Goal: Check status

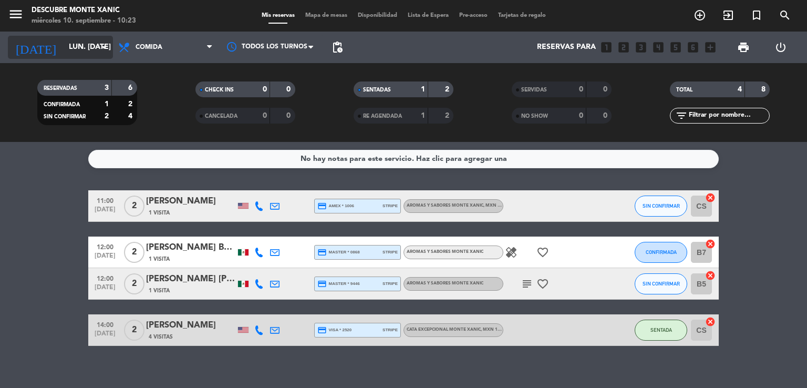
click at [92, 48] on input "lun. [DATE]" at bounding box center [114, 47] width 100 height 19
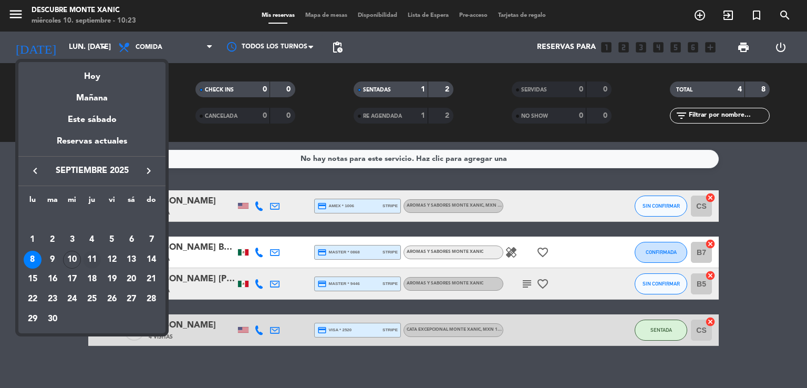
click at [90, 259] on div "11" at bounding box center [92, 260] width 18 height 18
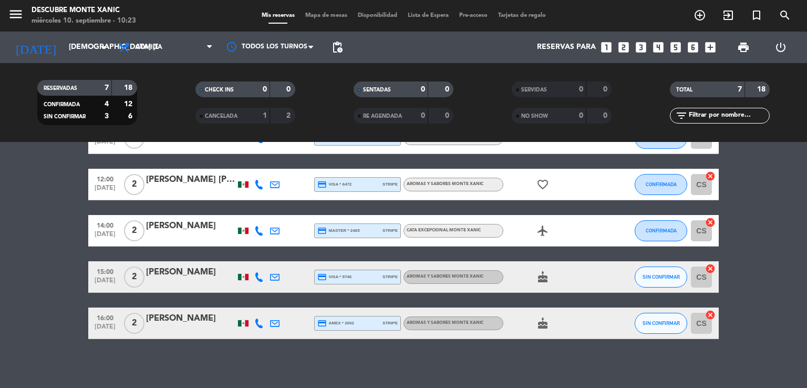
scroll to position [134, 0]
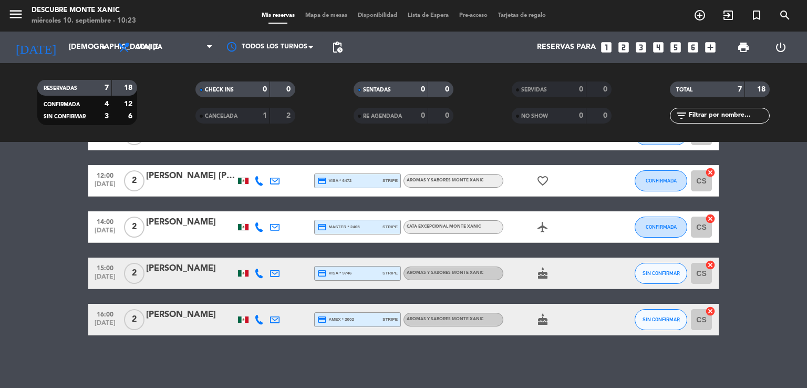
click at [63, 59] on div "[DATE] [DEMOGRAPHIC_DATA] [DATE] arrow_drop_down" at bounding box center [60, 48] width 105 height 32
click at [69, 50] on input "[DEMOGRAPHIC_DATA] [DATE]" at bounding box center [114, 47] width 100 height 19
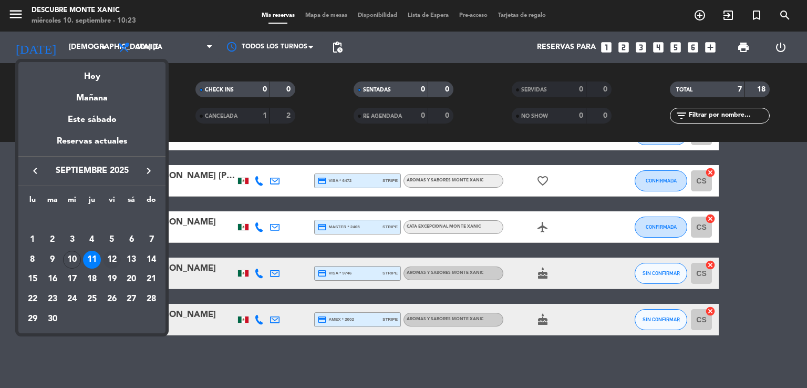
click at [108, 256] on div "12" at bounding box center [112, 260] width 18 height 18
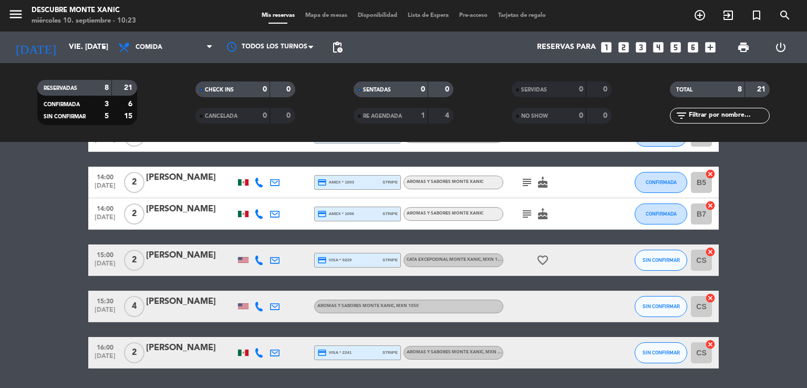
scroll to position [195, 0]
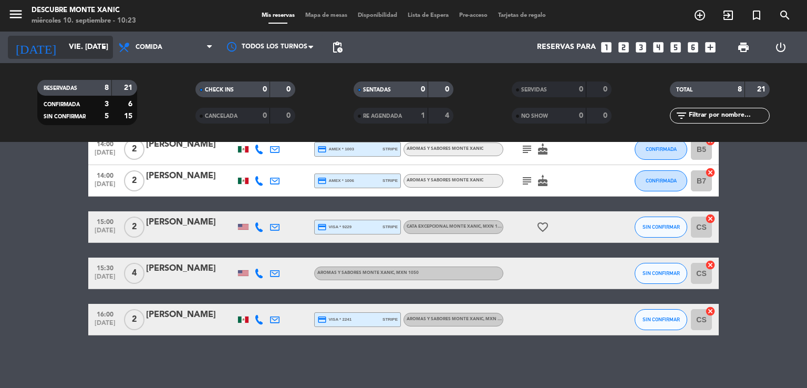
click at [64, 41] on input "vie. [DATE]" at bounding box center [114, 47] width 100 height 19
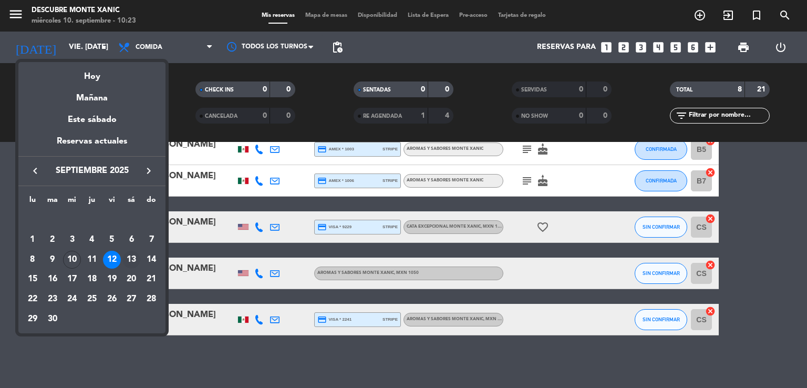
click at [132, 255] on div "13" at bounding box center [131, 260] width 18 height 18
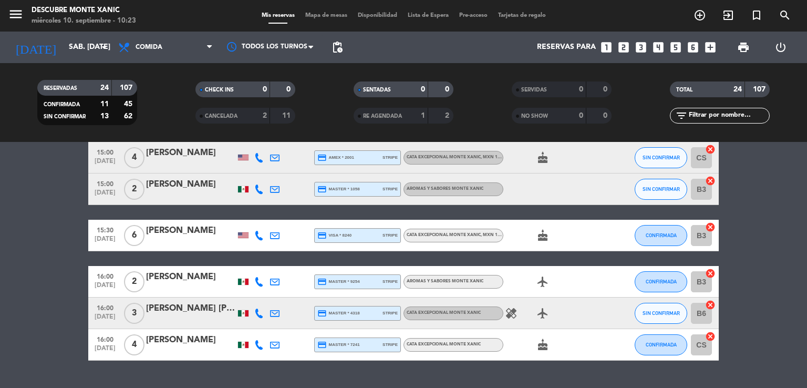
scroll to position [729, 0]
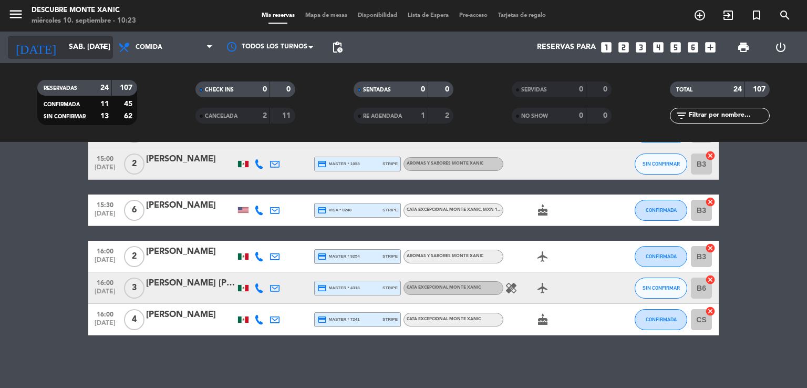
click at [82, 43] on input "sáb. [DATE]" at bounding box center [114, 47] width 100 height 19
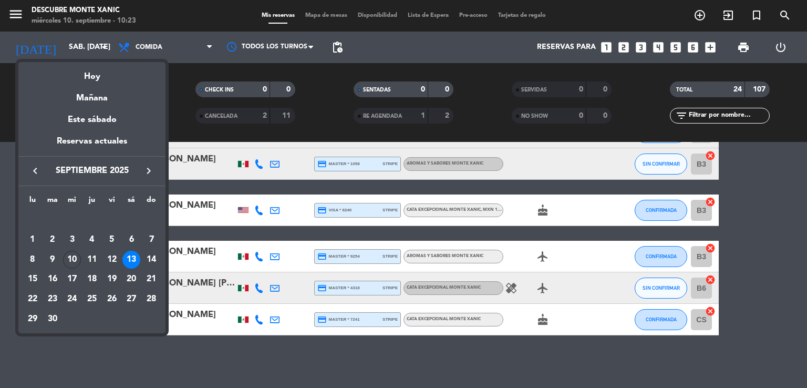
click at [277, 366] on div at bounding box center [403, 194] width 807 height 388
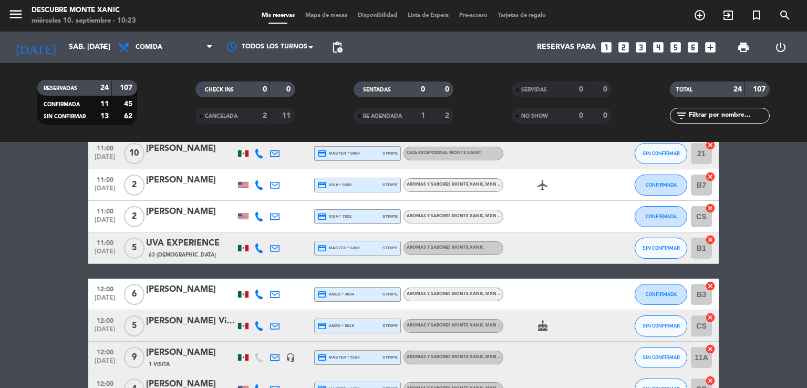
scroll to position [0, 0]
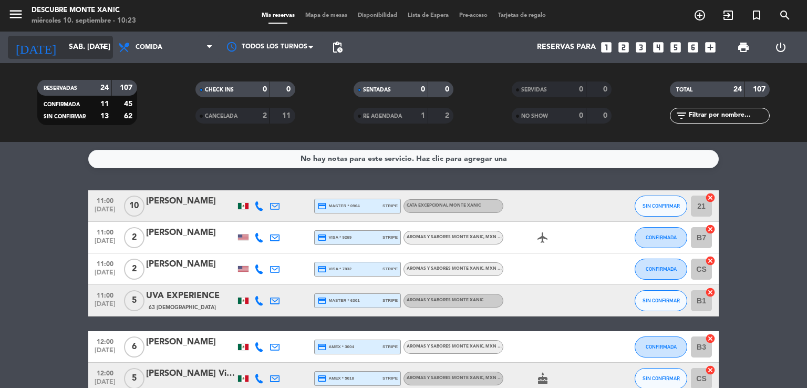
click at [96, 49] on input "sáb. [DATE]" at bounding box center [114, 47] width 100 height 19
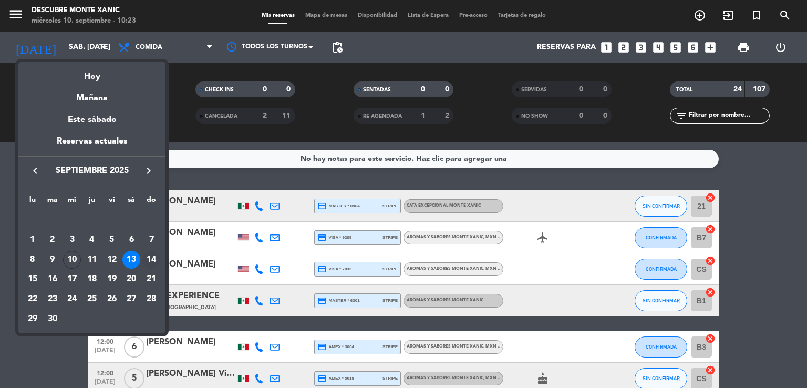
click at [150, 265] on div "14" at bounding box center [151, 260] width 18 height 18
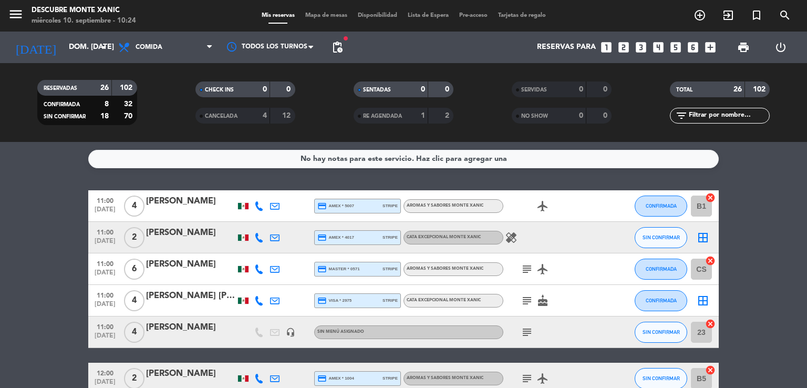
click at [527, 330] on icon "subject" at bounding box center [527, 332] width 13 height 13
click at [67, 41] on input "dom. [DATE]" at bounding box center [114, 47] width 100 height 19
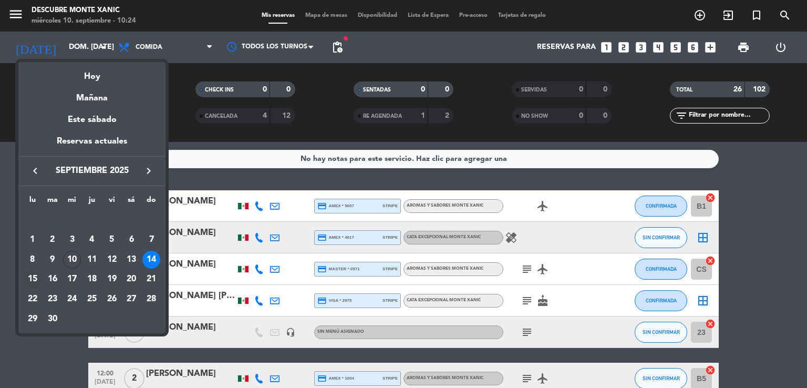
click at [36, 282] on div "15" at bounding box center [33, 279] width 18 height 18
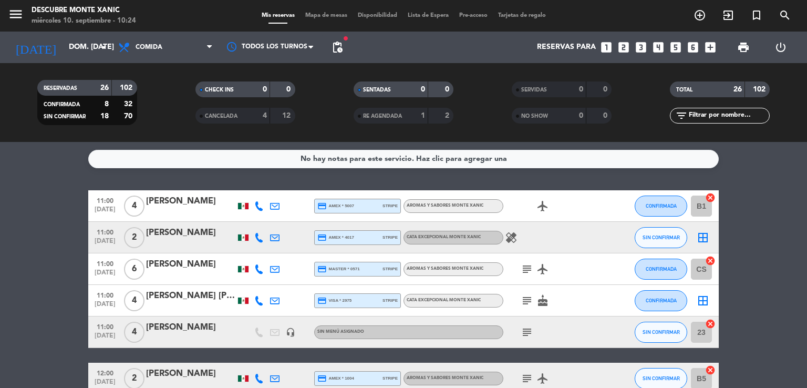
type input "lun. [DATE]"
